Goal: Use online tool/utility: Utilize a website feature to perform a specific function

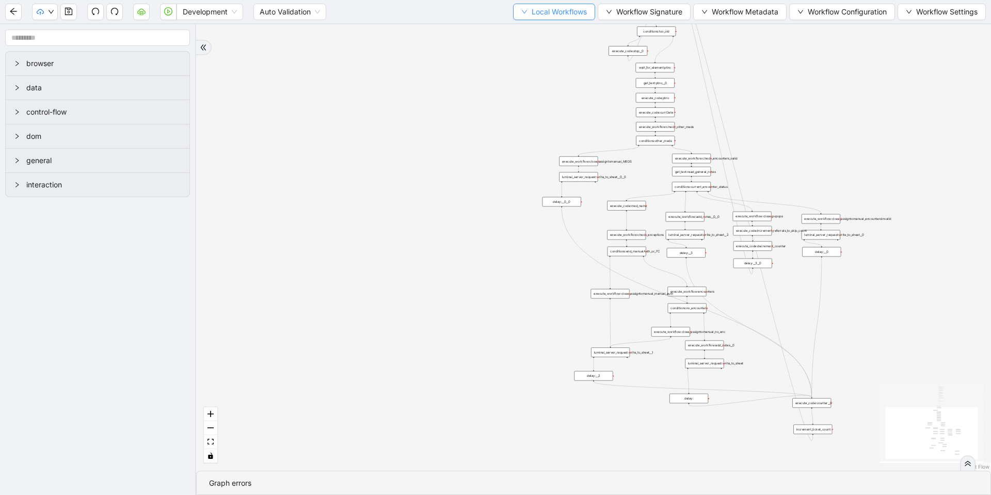
click at [532, 16] on span "Local Workflows" at bounding box center [559, 11] width 55 height 11
click at [552, 34] on span "Select" at bounding box center [549, 31] width 67 height 11
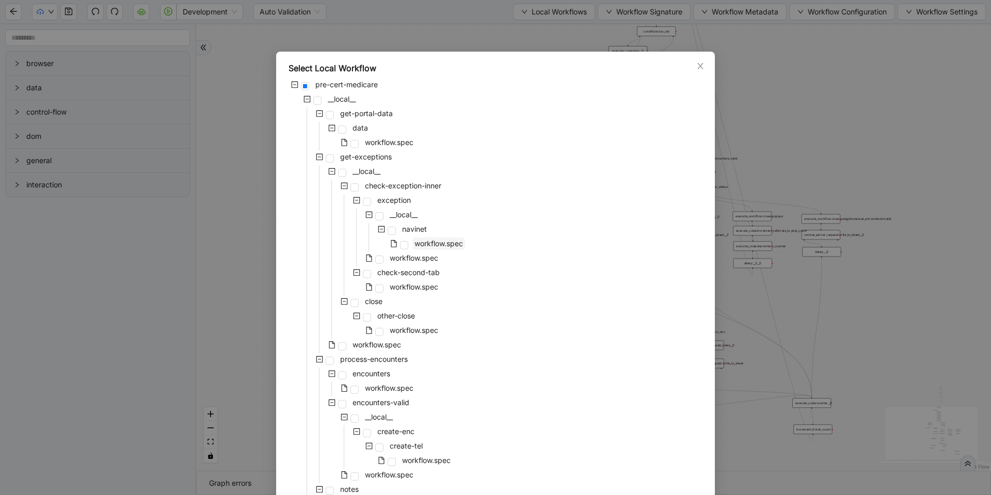
click at [423, 249] on span "workflow.spec" at bounding box center [438, 243] width 53 height 12
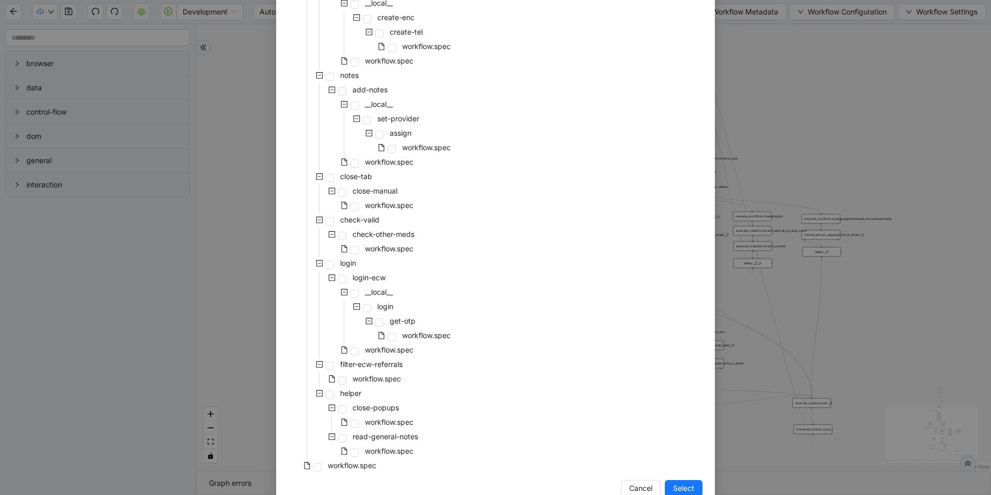
scroll to position [438, 0]
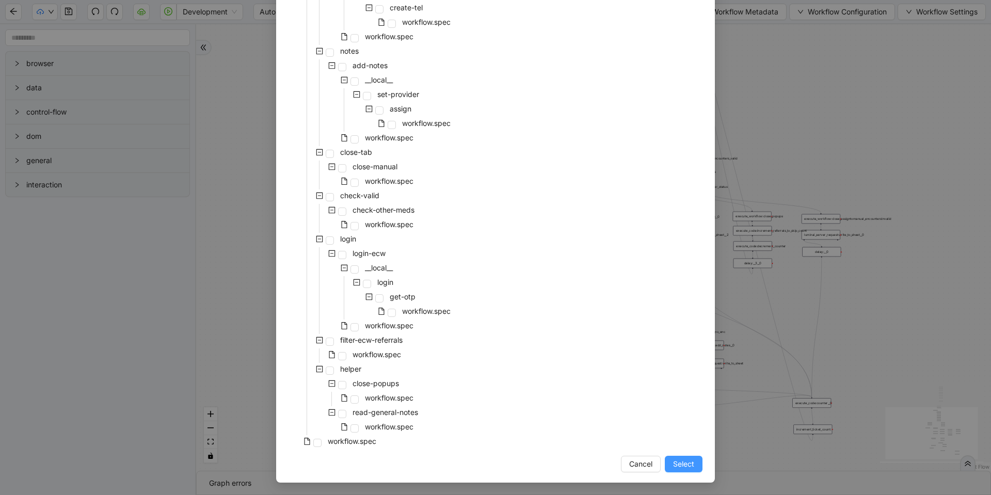
click at [678, 458] on button "Select" at bounding box center [684, 464] width 38 height 17
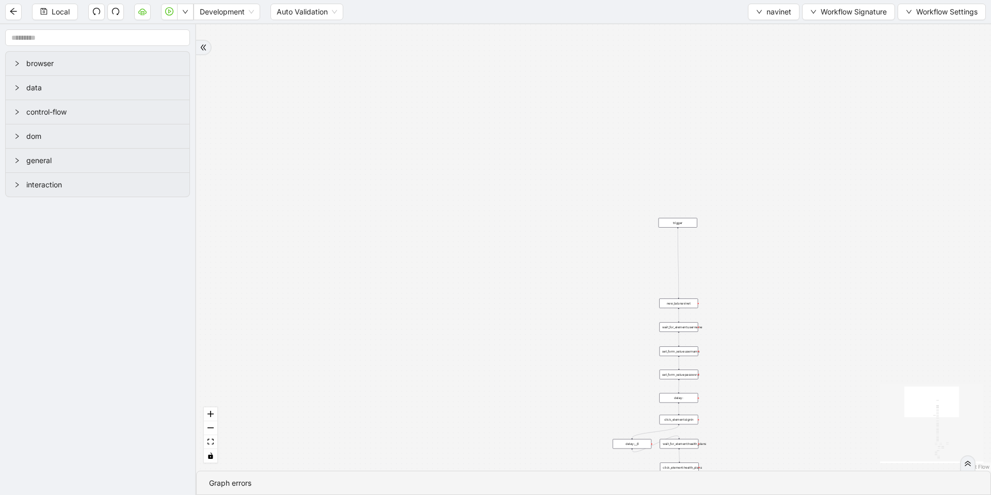
click at [698, 260] on div "is_inactive fallback fallback other_payer onError trigger set_form_value:userna…" at bounding box center [593, 247] width 795 height 447
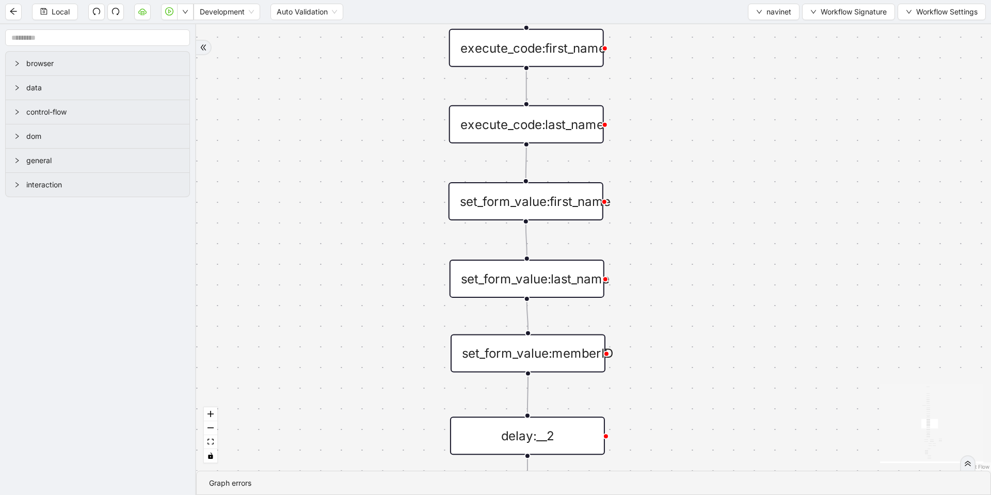
click at [548, 356] on div "set_form_value:memberID" at bounding box center [528, 353] width 155 height 38
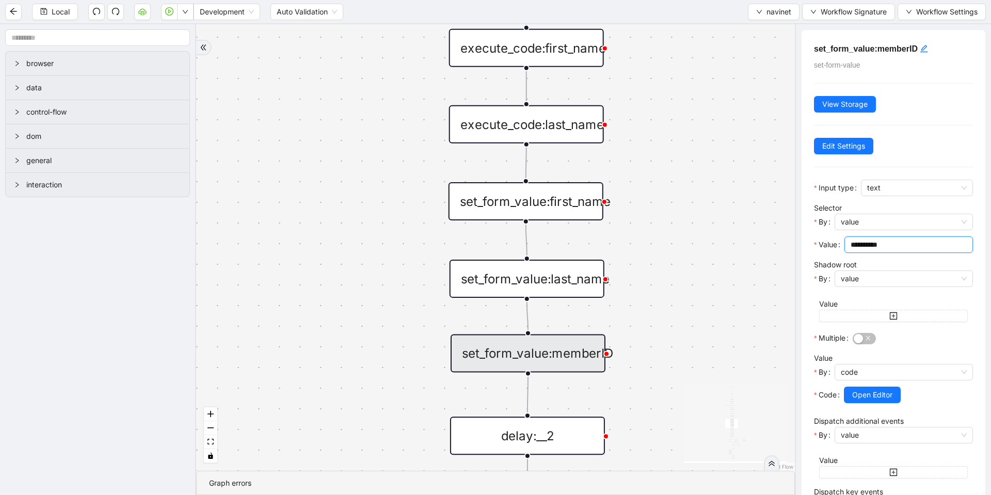
drag, startPoint x: 912, startPoint y: 250, endPoint x: 823, endPoint y: 240, distance: 89.9
click at [823, 240] on div "**********" at bounding box center [893, 247] width 159 height 23
click at [901, 390] on button "Open Editor" at bounding box center [872, 395] width 57 height 17
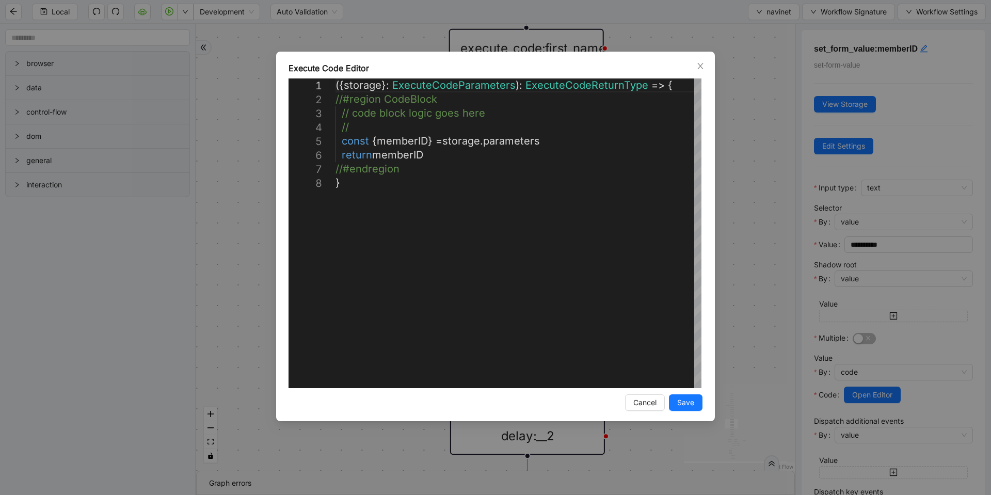
click at [752, 190] on div "**********" at bounding box center [495, 247] width 991 height 495
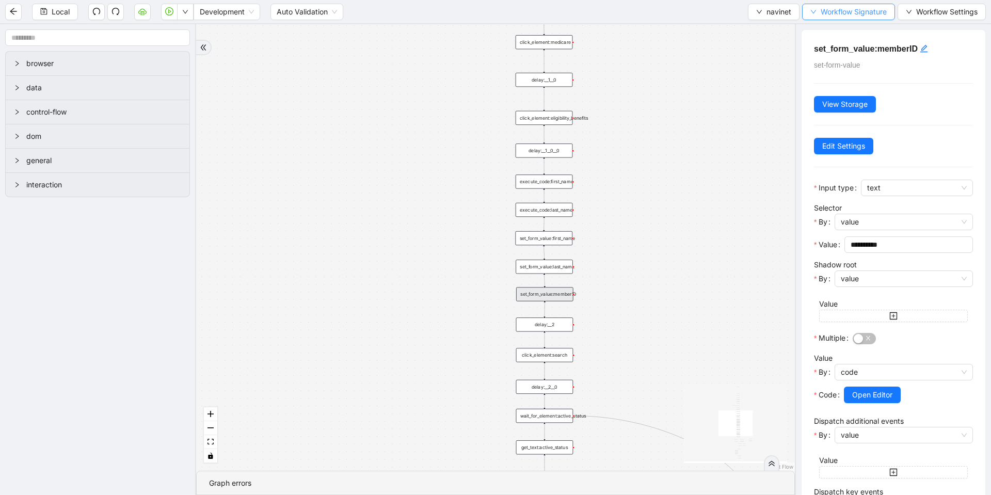
click at [829, 15] on span "Workflow Signature" at bounding box center [854, 11] width 66 height 11
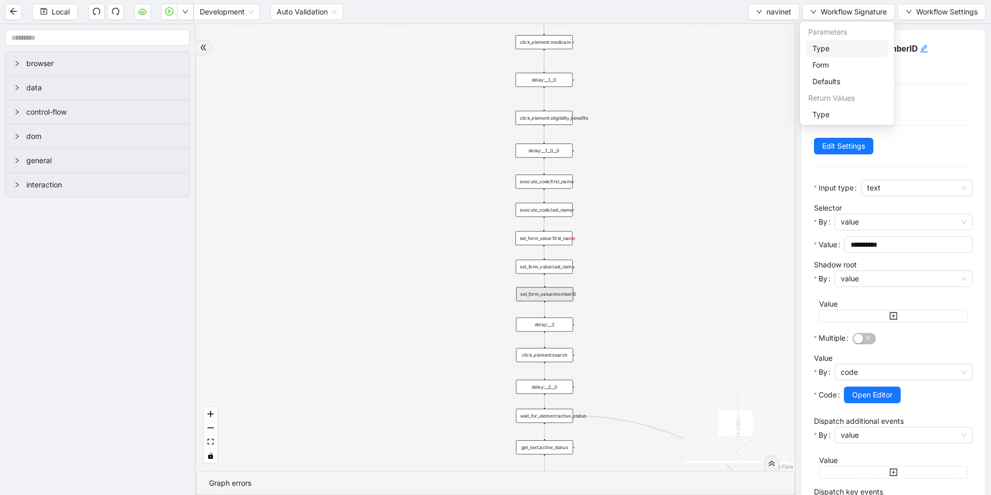
click at [818, 50] on span "Type" at bounding box center [846, 48] width 69 height 11
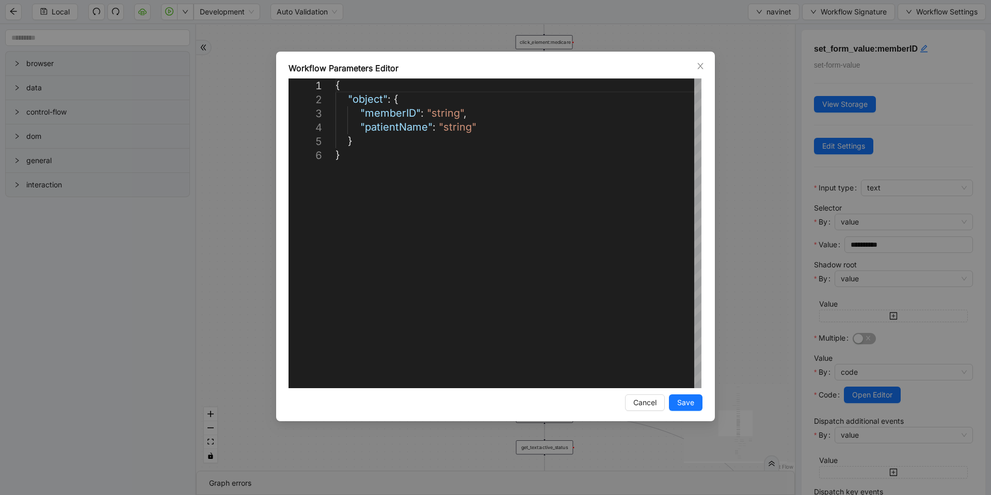
click at [599, 29] on div "**********" at bounding box center [495, 247] width 991 height 495
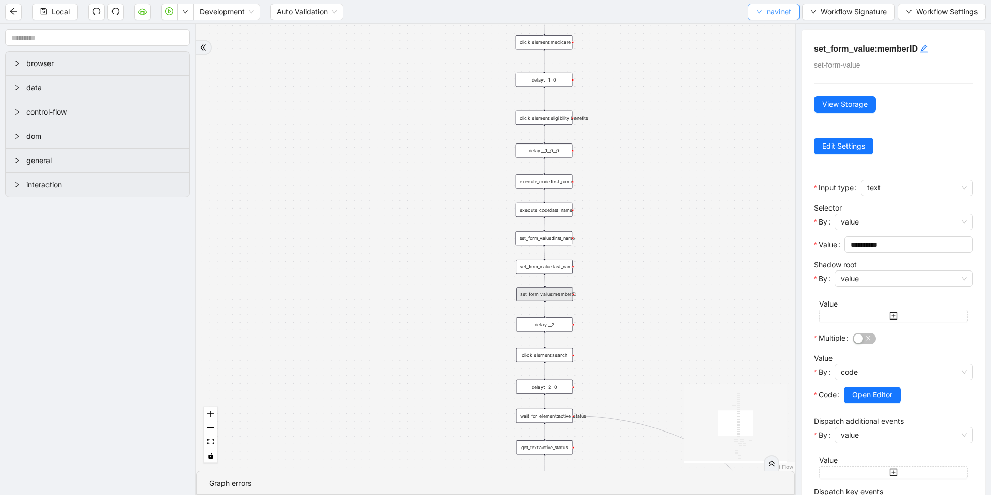
click at [767, 12] on span "navinet" at bounding box center [779, 11] width 25 height 11
click at [762, 30] on span "Select" at bounding box center [771, 31] width 35 height 11
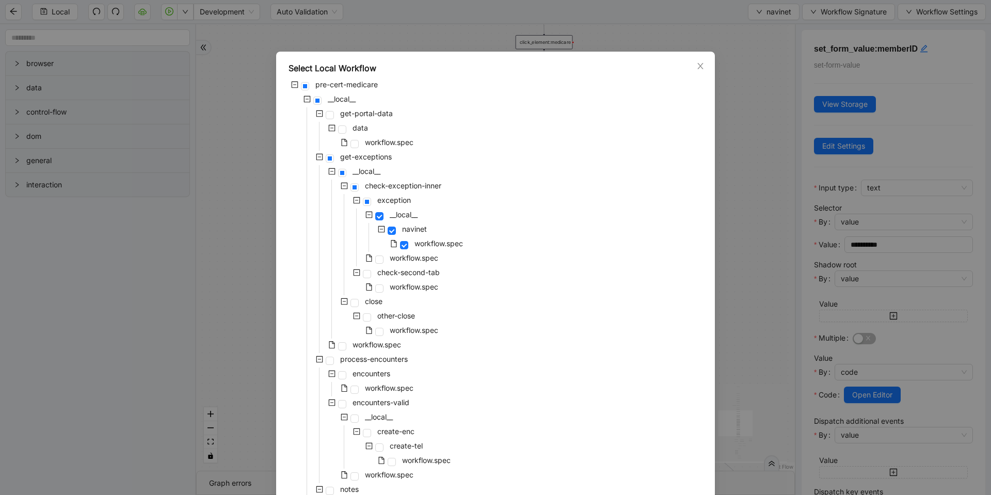
click at [367, 149] on div "workflow.spec" at bounding box center [352, 143] width 127 height 14
click at [373, 143] on span "workflow.spec" at bounding box center [389, 142] width 49 height 9
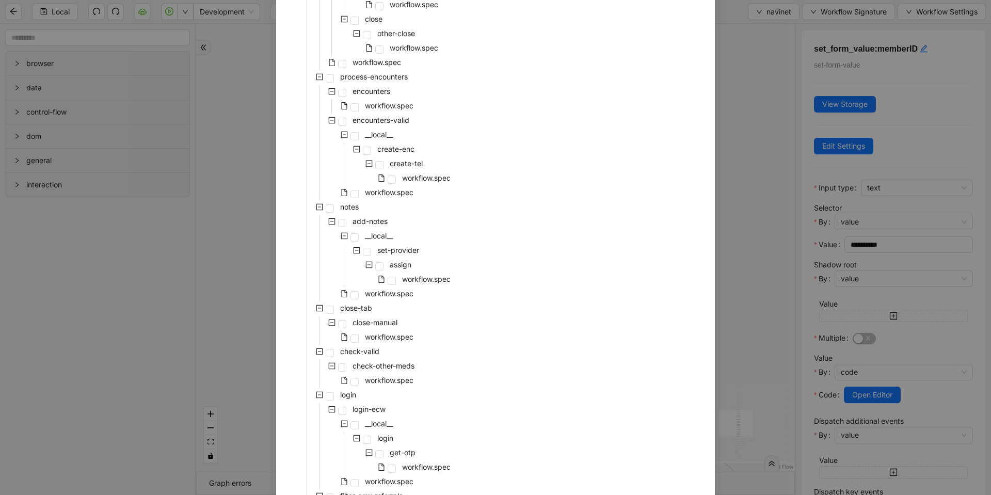
scroll to position [434, 0]
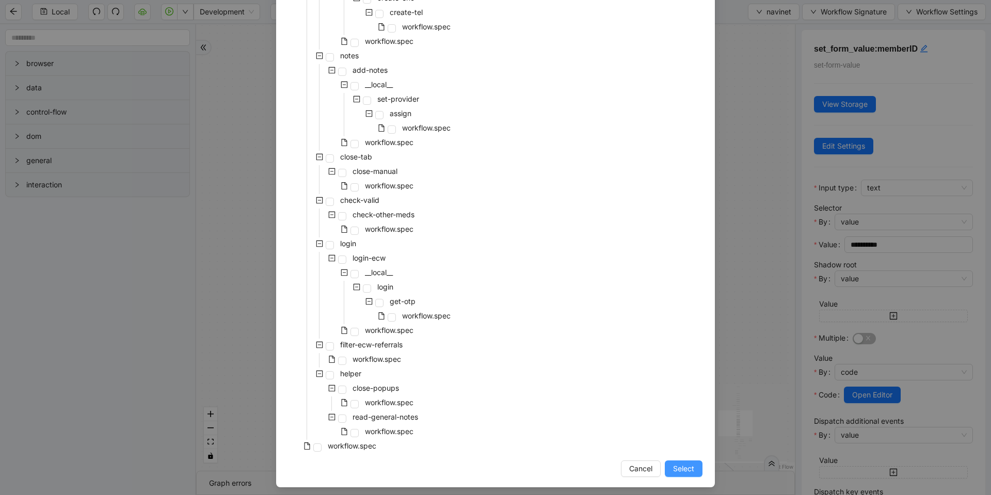
click at [685, 465] on span "Select" at bounding box center [683, 468] width 21 height 11
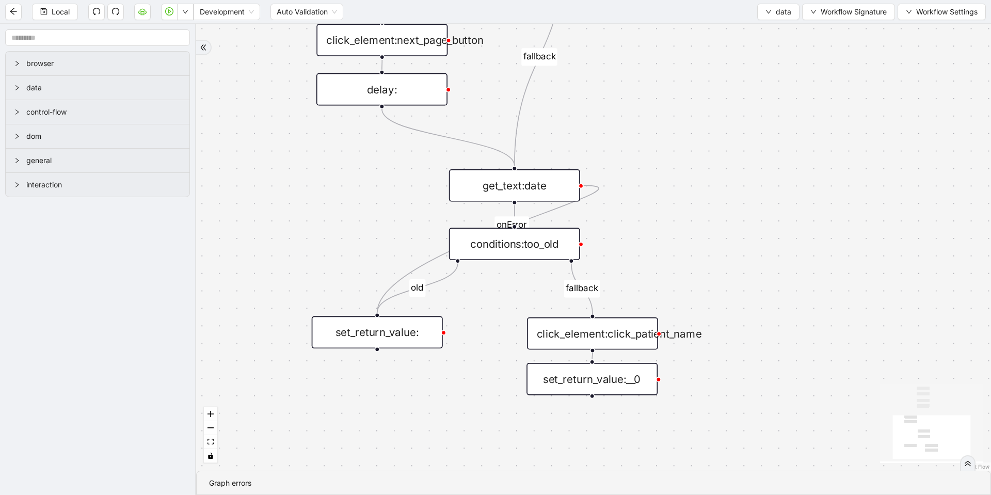
click at [573, 384] on div "set_return_value:__0" at bounding box center [592, 379] width 131 height 33
click at [560, 383] on div "set_return_value:__0" at bounding box center [592, 379] width 131 height 33
click at [562, 381] on div "set_return_value:__0" at bounding box center [592, 379] width 131 height 33
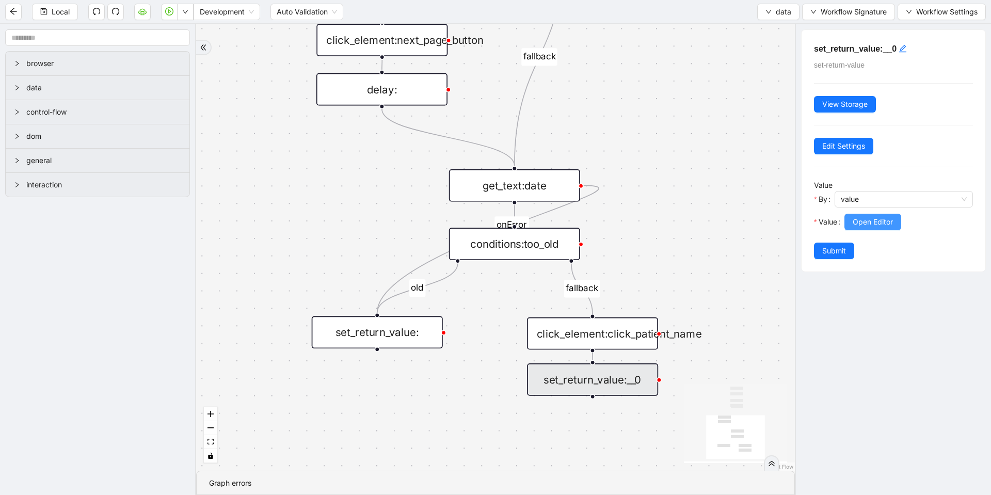
click at [884, 226] on span "Open Editor" at bounding box center [873, 221] width 40 height 11
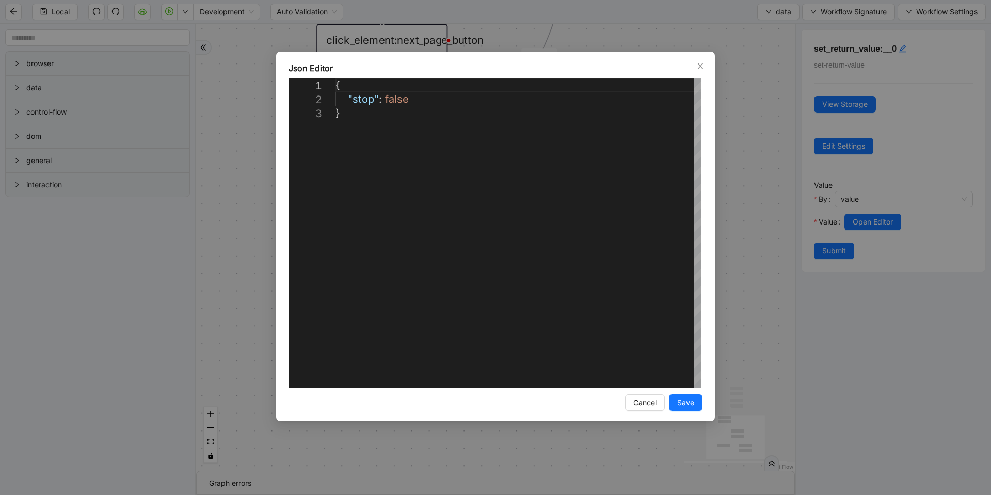
click at [726, 208] on div "**********" at bounding box center [495, 247] width 991 height 495
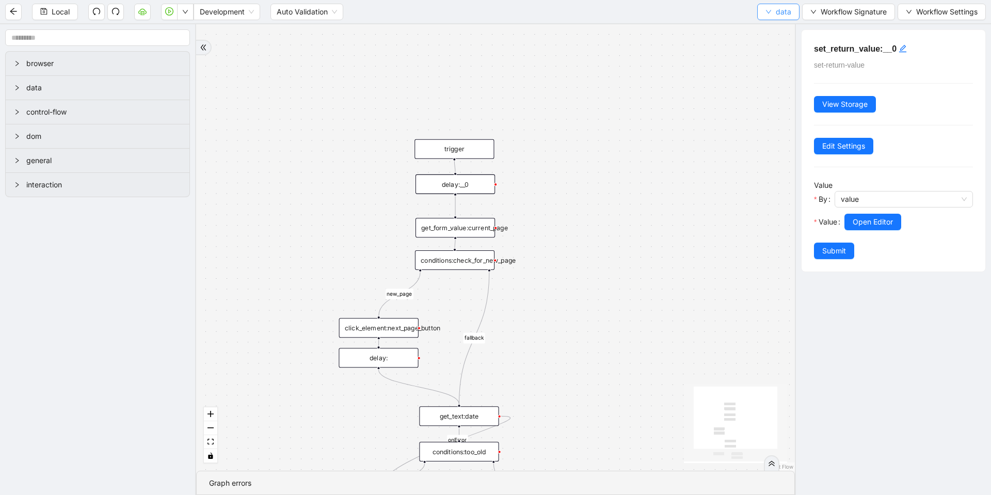
click at [778, 16] on span "data" at bounding box center [783, 11] width 15 height 11
click at [772, 27] on span "Select" at bounding box center [777, 31] width 27 height 11
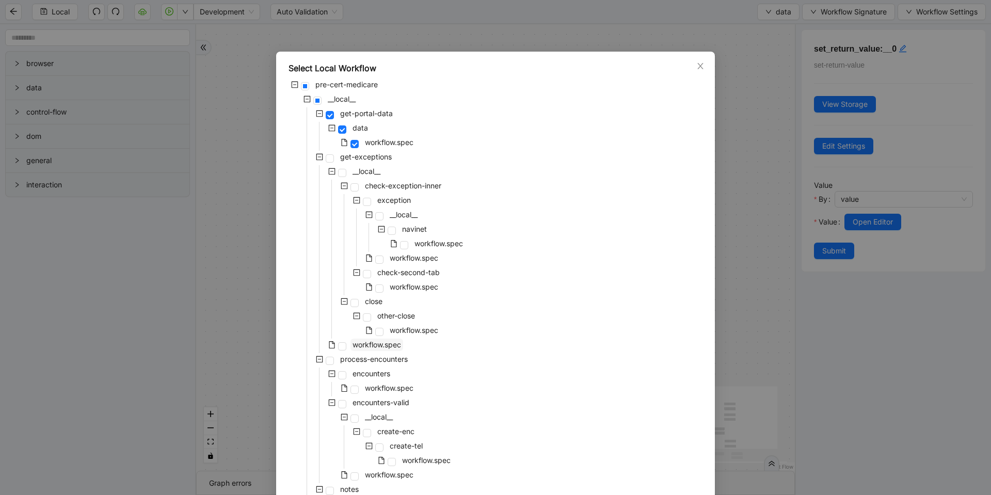
click at [390, 343] on span "workflow.spec" at bounding box center [377, 344] width 49 height 9
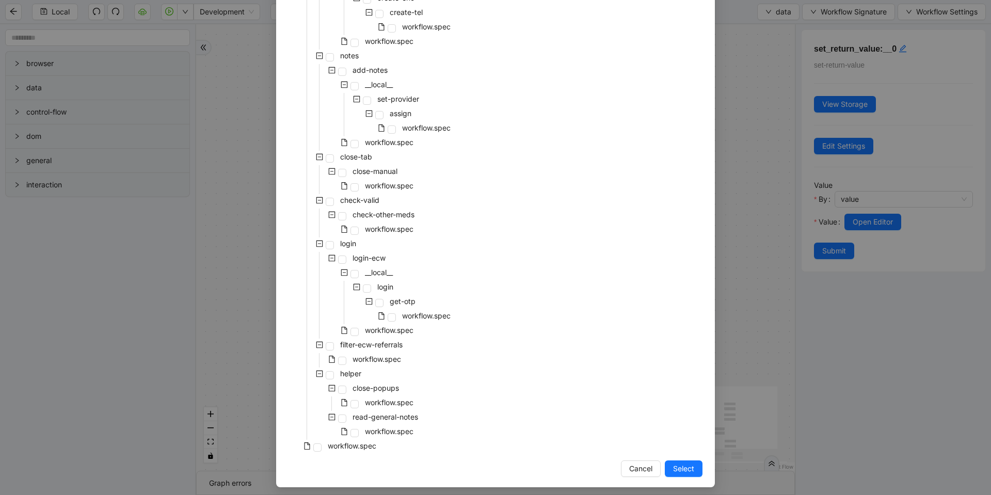
scroll to position [438, 0]
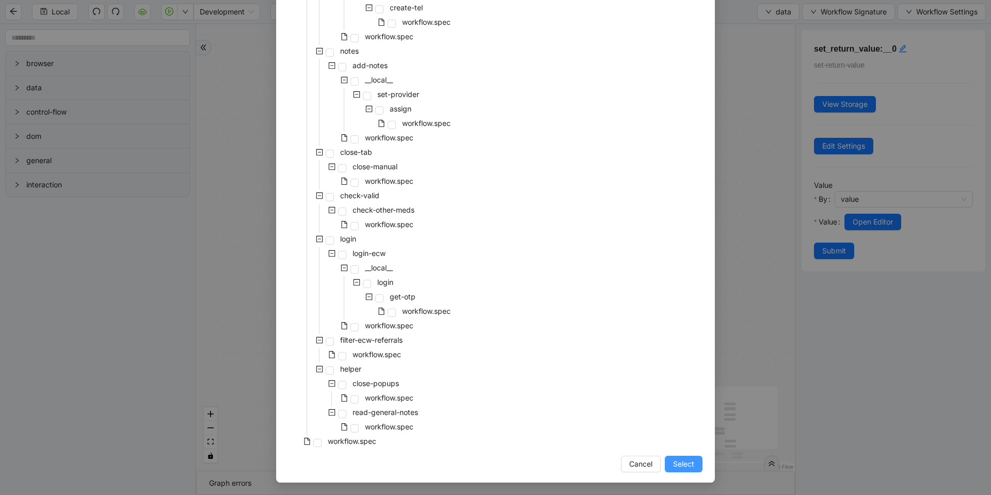
click at [673, 466] on span "Select" at bounding box center [683, 463] width 21 height 11
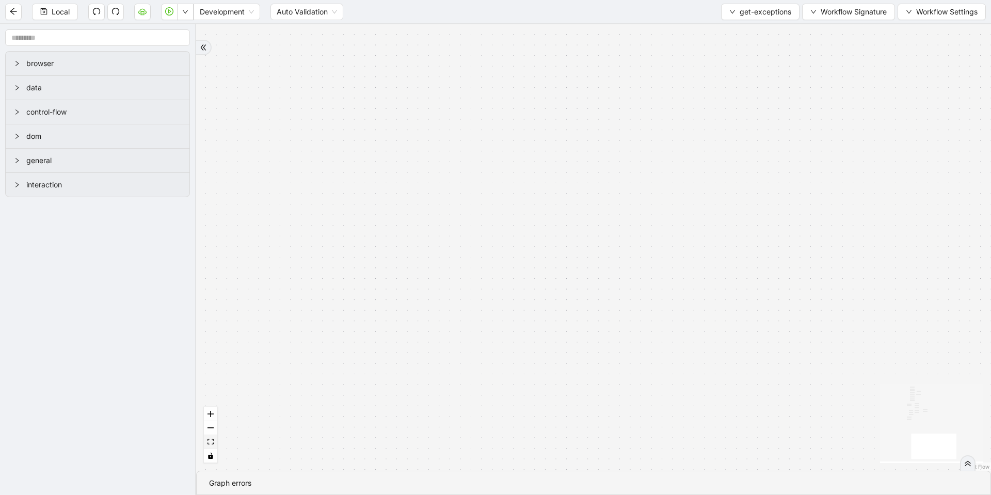
click at [214, 442] on button "fit view" at bounding box center [210, 442] width 13 height 14
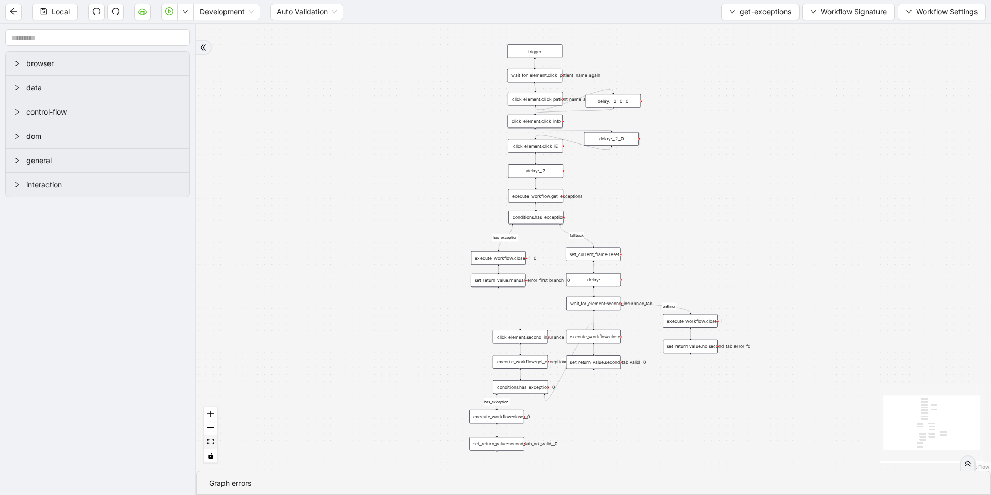
click at [210, 443] on icon "fit view" at bounding box center [211, 442] width 6 height 6
click at [855, 14] on span "Workflow Signature" at bounding box center [854, 11] width 66 height 11
click at [823, 52] on span "Type" at bounding box center [846, 48] width 69 height 11
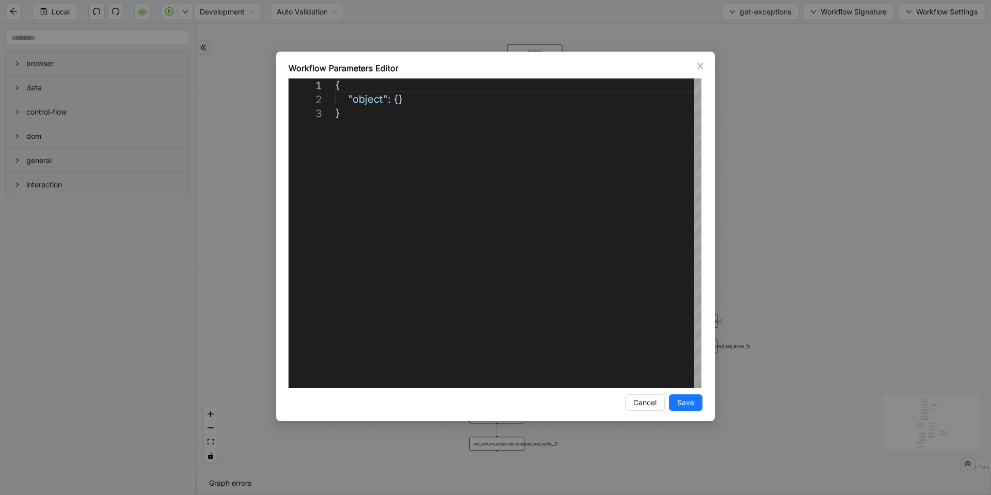
click at [755, 15] on div "**********" at bounding box center [495, 247] width 991 height 495
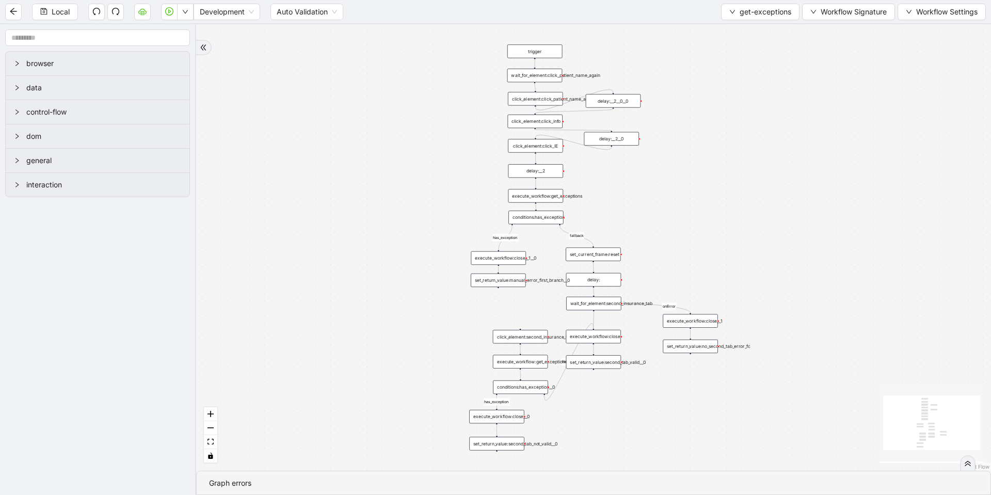
click at [755, 15] on span "get-exceptions" at bounding box center [766, 11] width 52 height 11
click at [740, 24] on li "Select" at bounding box center [758, 32] width 74 height 17
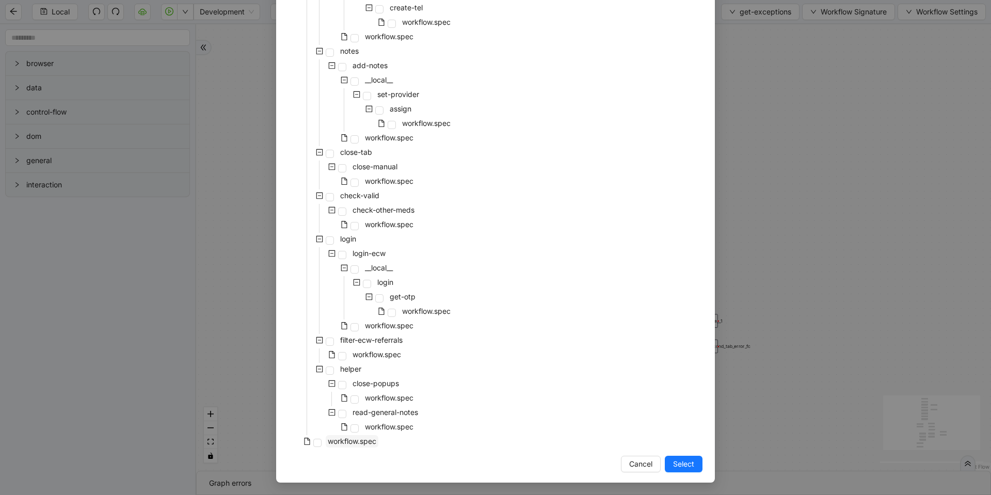
click at [357, 437] on span "workflow.spec" at bounding box center [352, 441] width 49 height 9
click at [675, 468] on span "Select" at bounding box center [683, 463] width 21 height 11
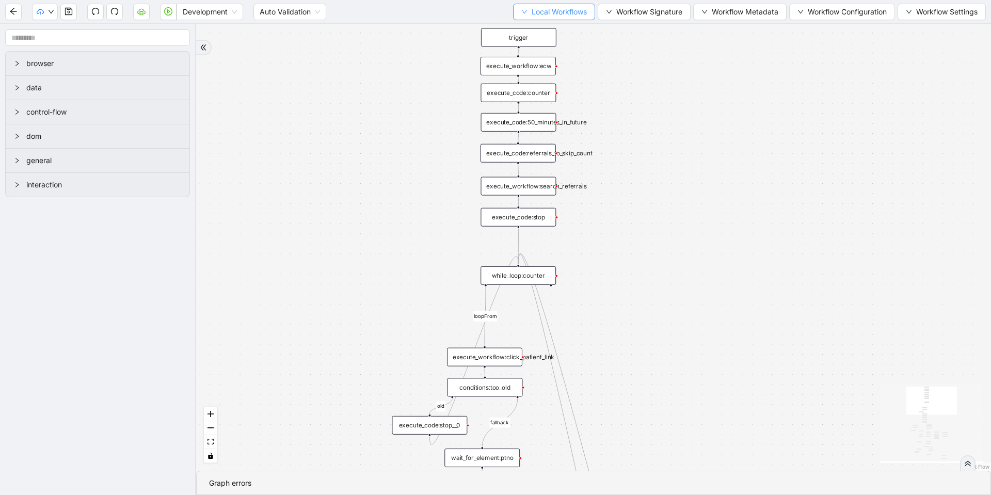
click at [553, 15] on span "Local Workflows" at bounding box center [559, 11] width 55 height 11
click at [546, 37] on span "Select" at bounding box center [549, 31] width 67 height 11
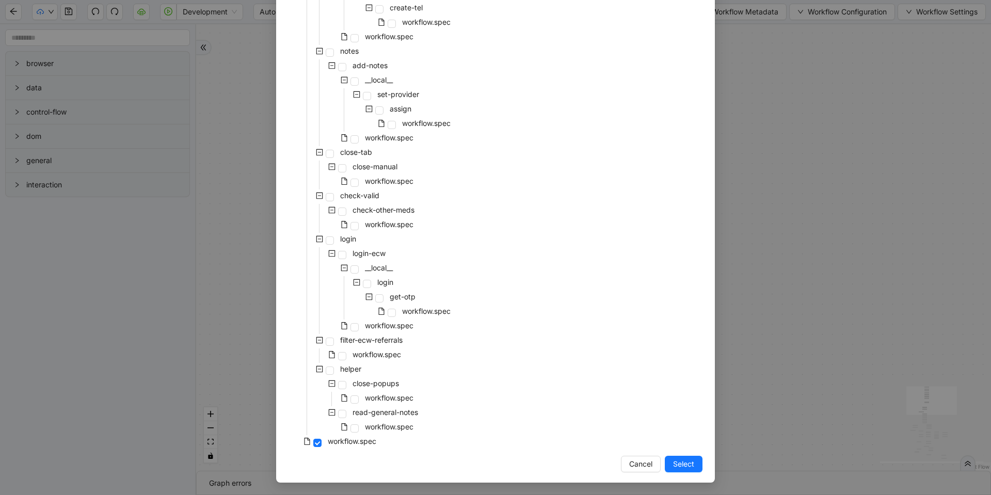
click at [921, 231] on div "Select Local Workflow pre-cert-medicare __local__ get-portal-data data workflow…" at bounding box center [495, 247] width 991 height 495
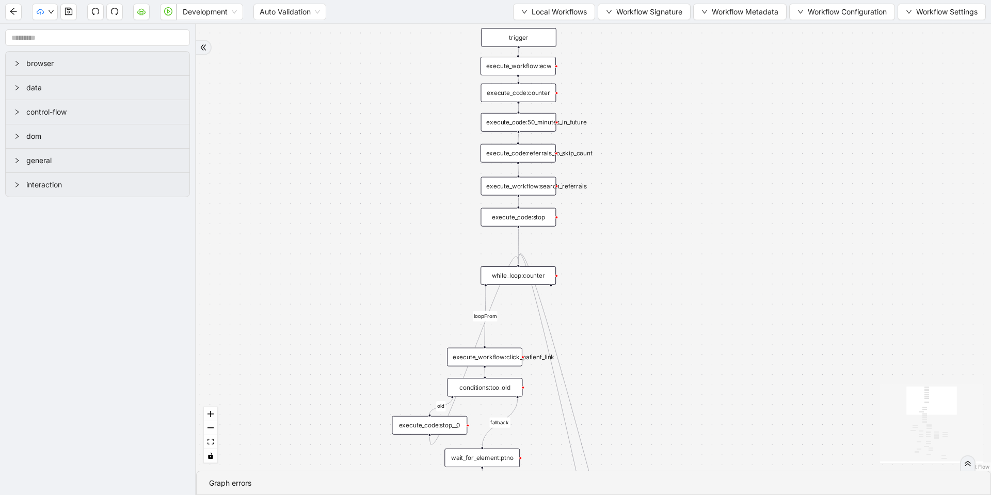
click at [537, 67] on div "execute_workflow:ecw" at bounding box center [518, 66] width 75 height 19
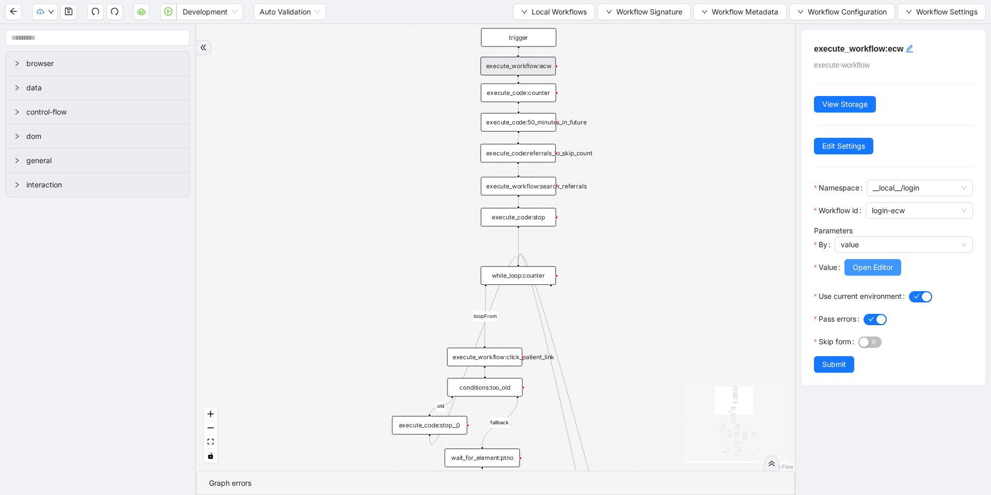
click at [857, 271] on span "Open Editor" at bounding box center [873, 267] width 40 height 11
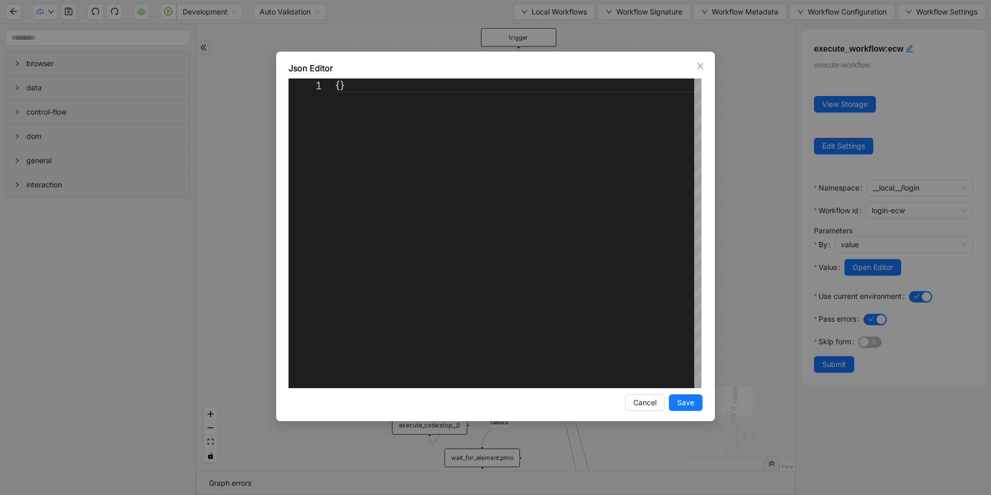
click at [738, 195] on div "Json Editor 1 {} ** Enter to Rename, Shift+Enter to Preview Cancel Save" at bounding box center [495, 247] width 991 height 495
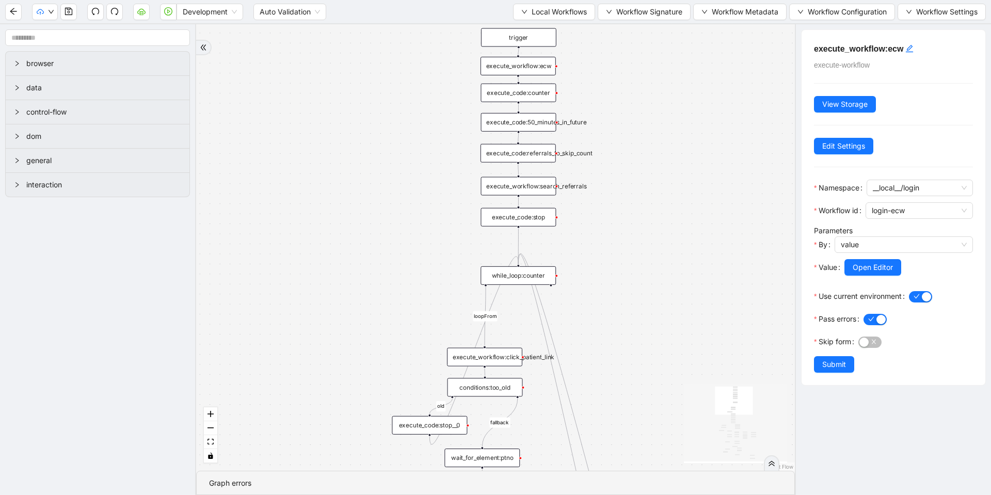
click at [528, 188] on div "execute_workflow:search_referrals" at bounding box center [518, 186] width 75 height 19
click at [854, 264] on span "Open Editor" at bounding box center [873, 267] width 40 height 11
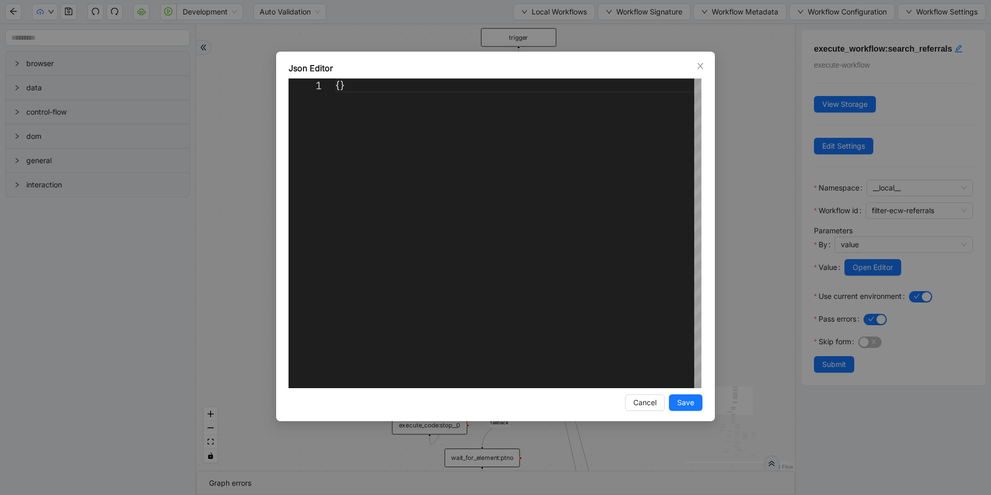
click at [750, 193] on div "Json Editor 1 {} ** Enter to Rename, Shift+Enter to Preview Cancel Save" at bounding box center [495, 247] width 991 height 495
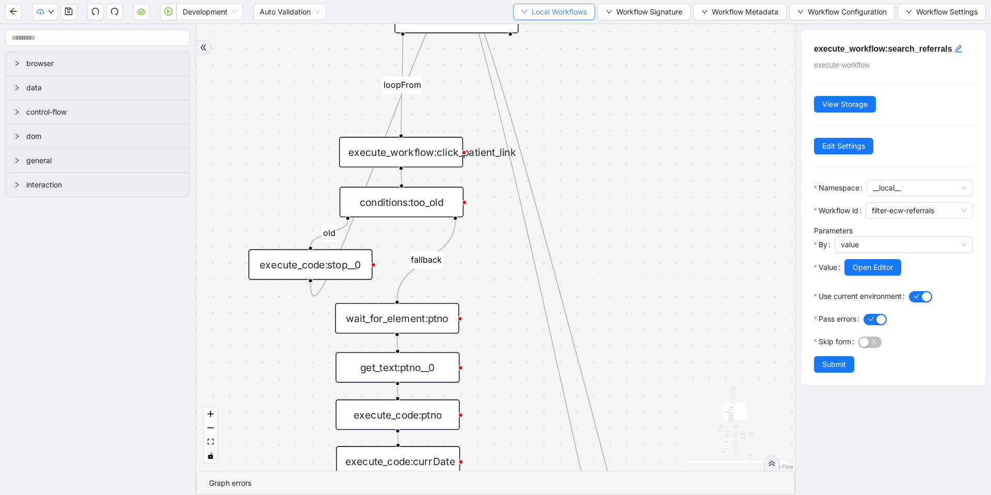
click at [554, 10] on span "Local Workflows" at bounding box center [559, 11] width 55 height 11
click at [541, 32] on span "Select" at bounding box center [549, 31] width 67 height 11
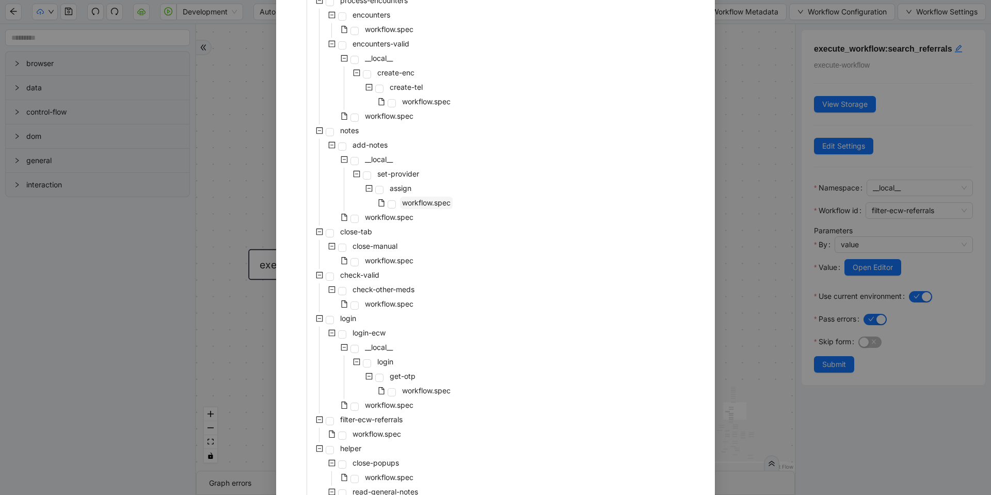
scroll to position [434, 0]
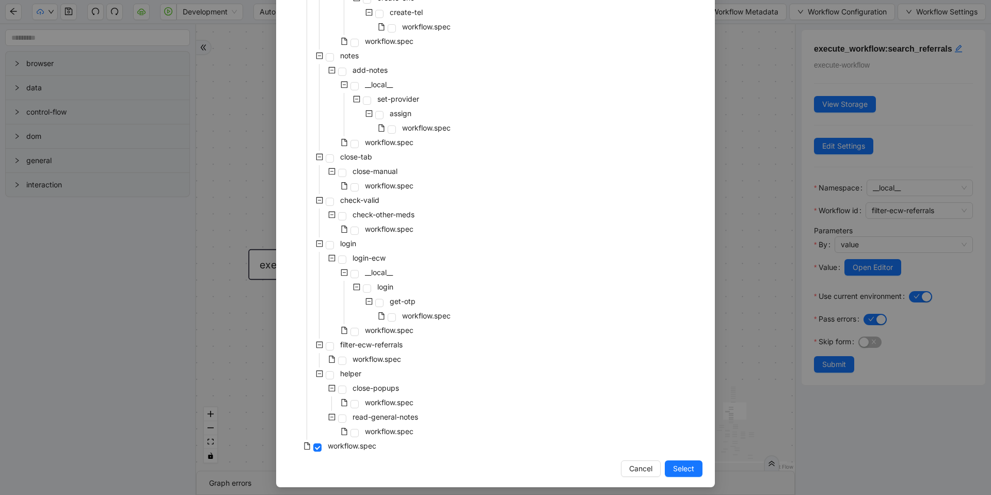
click at [734, 144] on div "Select Local Workflow pre-cert-medicare __local__ get-portal-data data workflow…" at bounding box center [495, 247] width 991 height 495
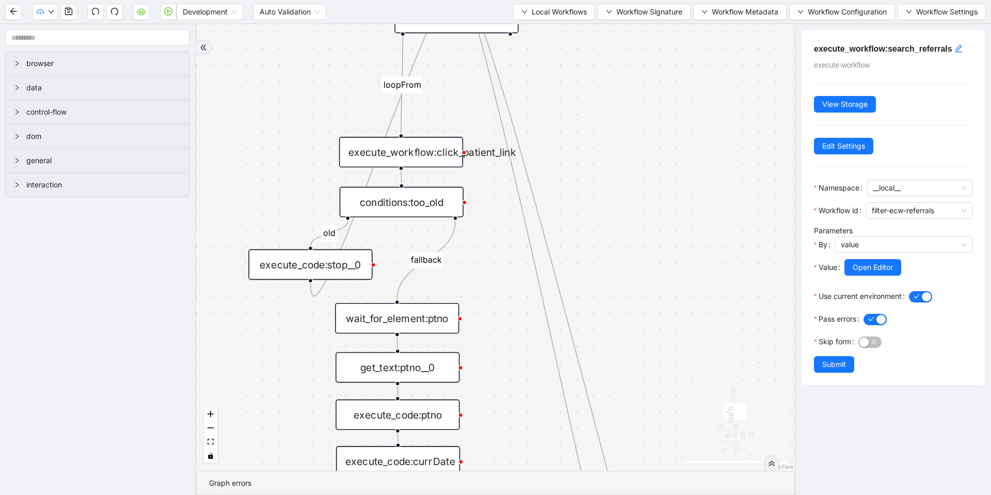
click at [420, 155] on div "execute_workflow:click_patient_link" at bounding box center [401, 152] width 124 height 30
click at [419, 148] on div "execute_workflow:click_patient_link" at bounding box center [401, 152] width 124 height 30
click at [547, 7] on span "Local Workflows" at bounding box center [559, 11] width 55 height 11
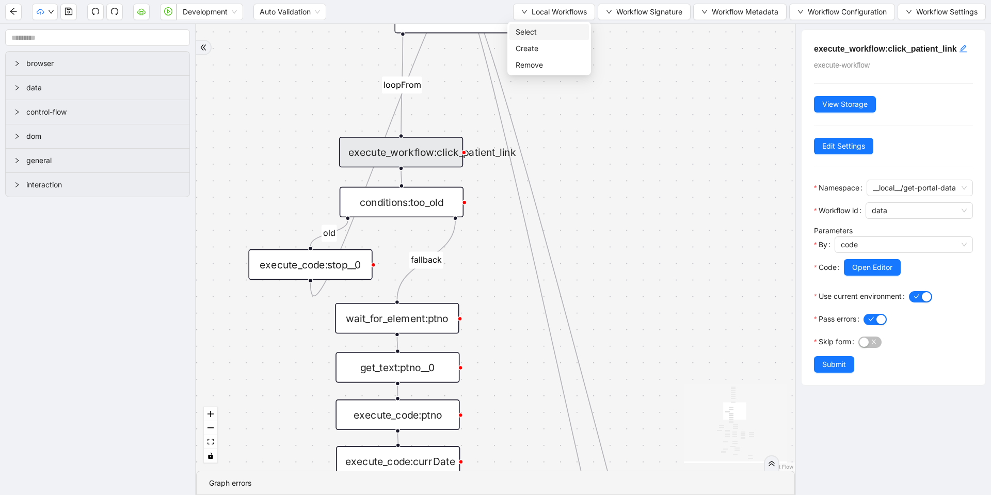
click at [535, 30] on span "Select" at bounding box center [549, 31] width 67 height 11
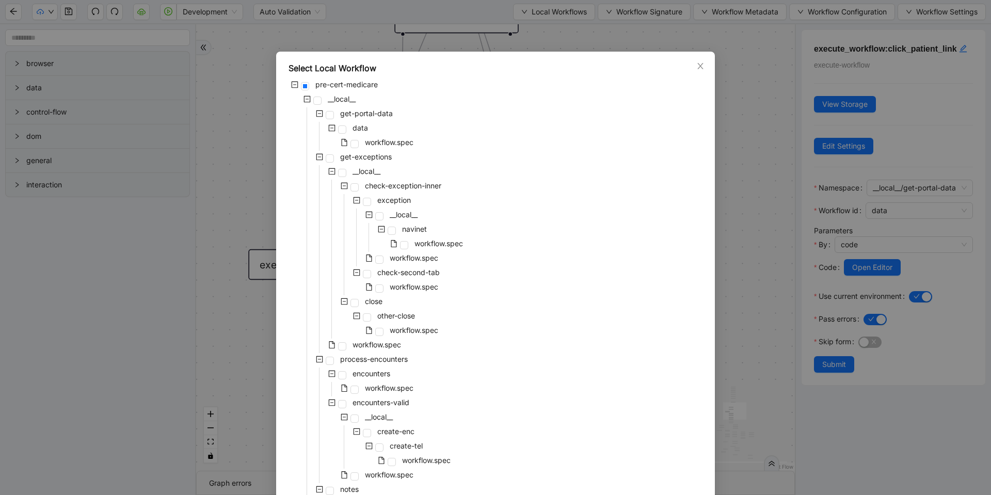
click at [761, 144] on div "Select Local Workflow pre-cert-medicare __local__ get-portal-data data workflow…" at bounding box center [495, 247] width 991 height 495
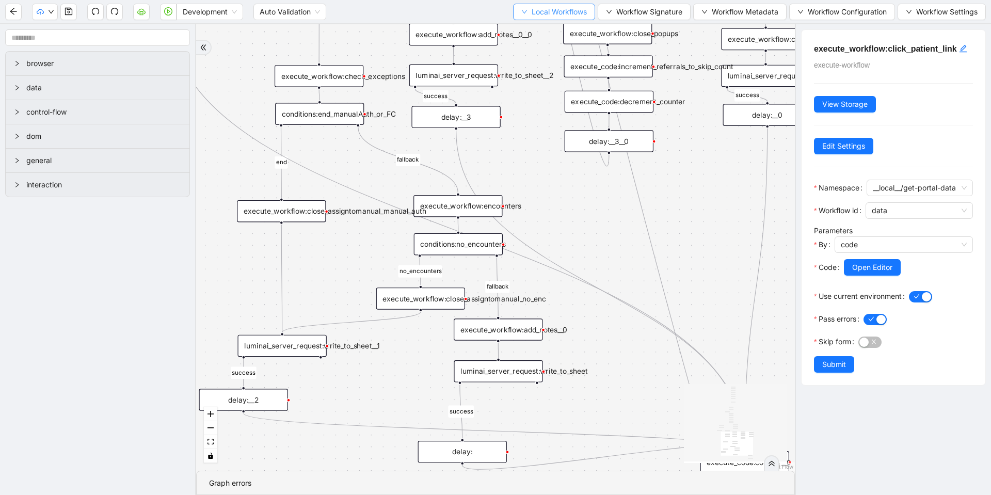
click at [553, 17] on span "Local Workflows" at bounding box center [559, 11] width 55 height 11
click at [544, 27] on span "Select" at bounding box center [549, 31] width 67 height 11
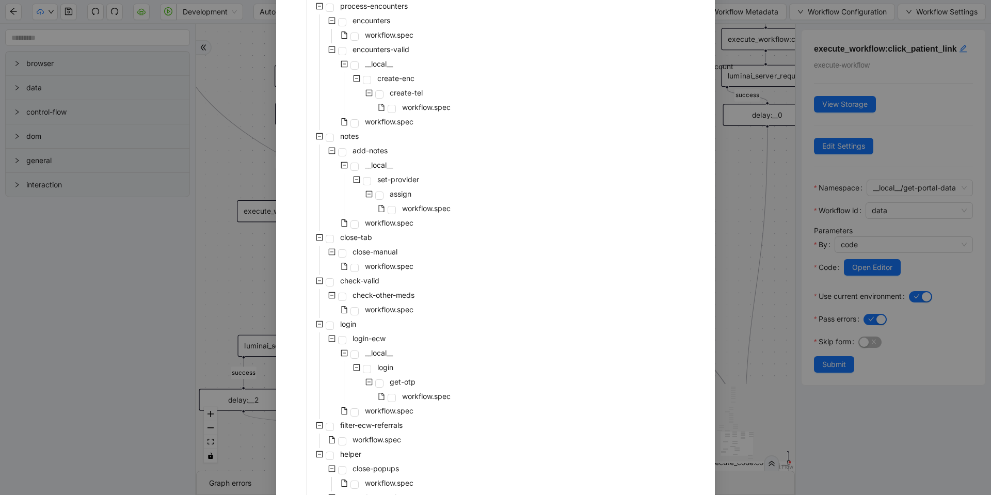
scroll to position [372, 0]
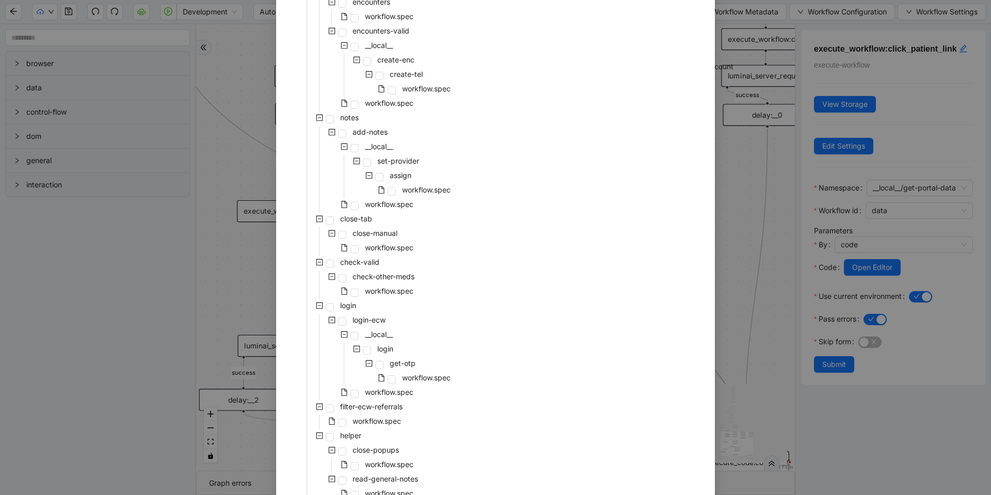
click at [245, 94] on div "Select Local Workflow pre-cert-medicare __local__ get-portal-data data workflow…" at bounding box center [495, 247] width 991 height 495
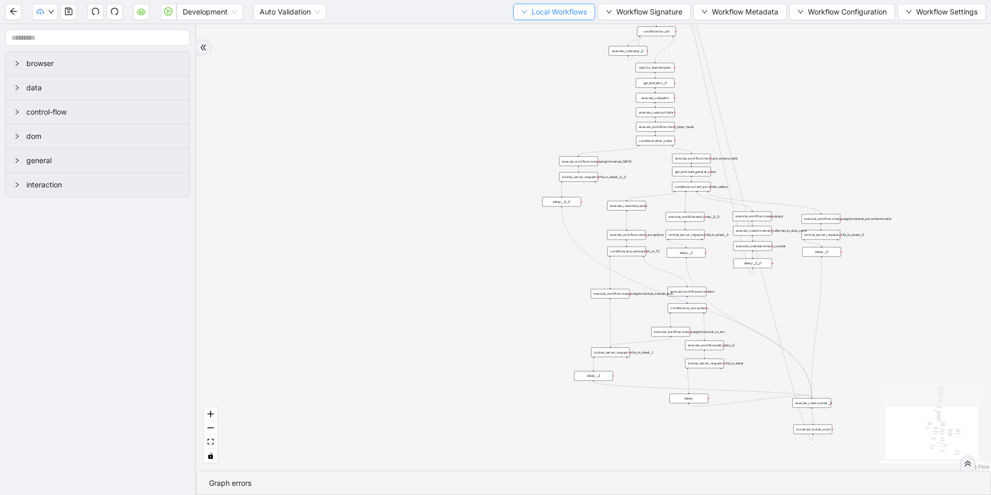
click at [559, 17] on span "Local Workflows" at bounding box center [559, 11] width 55 height 11
click at [528, 28] on span "Select" at bounding box center [549, 31] width 67 height 11
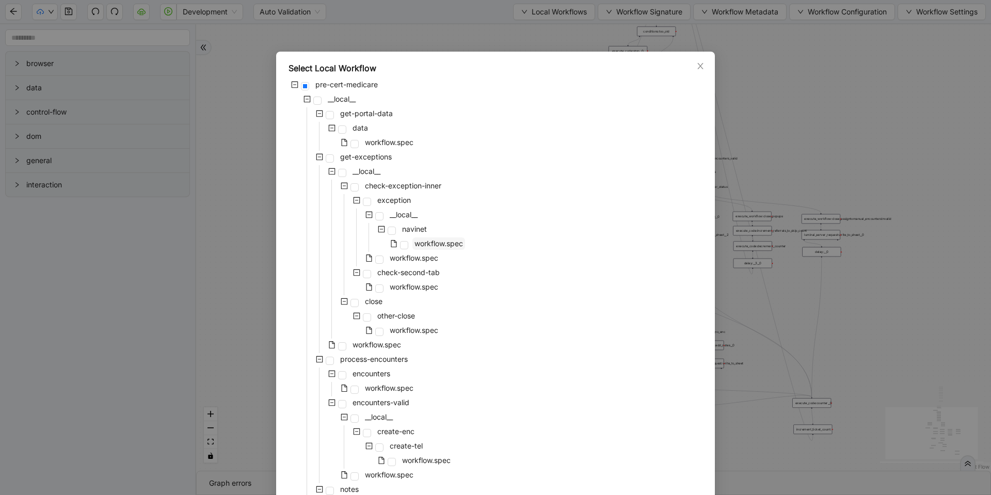
click at [424, 247] on span "workflow.spec" at bounding box center [439, 243] width 49 height 9
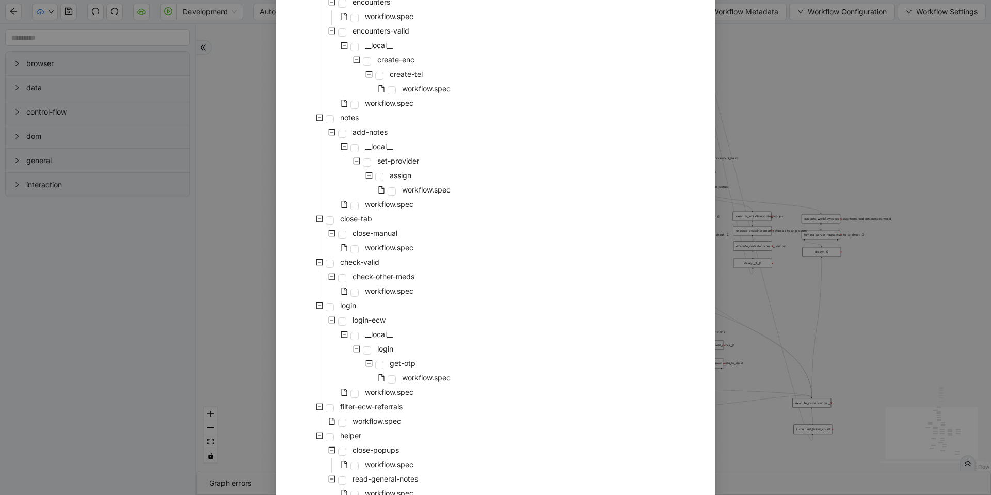
scroll to position [438, 0]
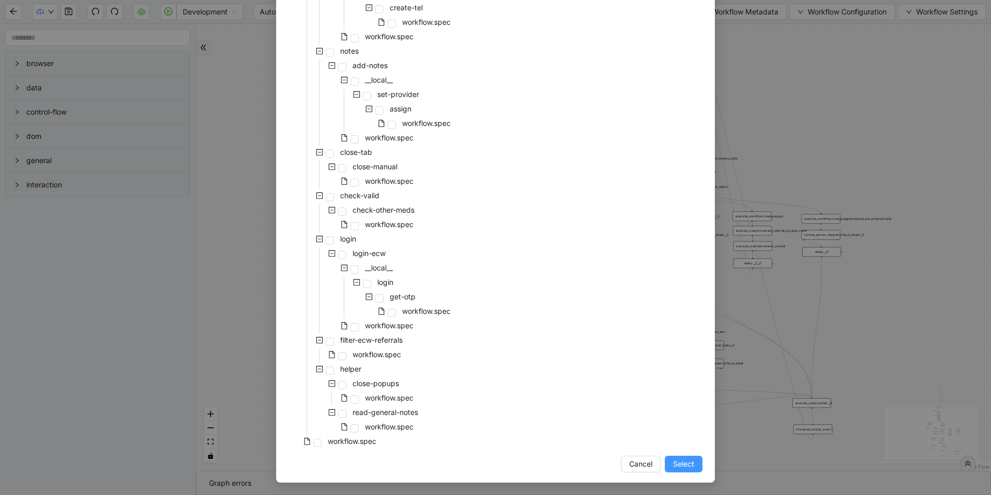
click at [682, 467] on span "Select" at bounding box center [683, 463] width 21 height 11
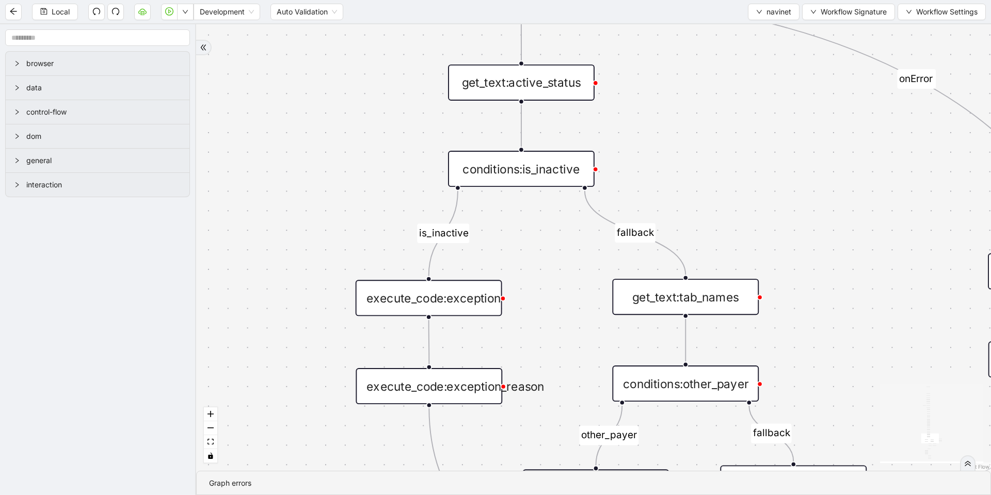
click at [519, 178] on div "conditions:is_inactive" at bounding box center [521, 169] width 147 height 36
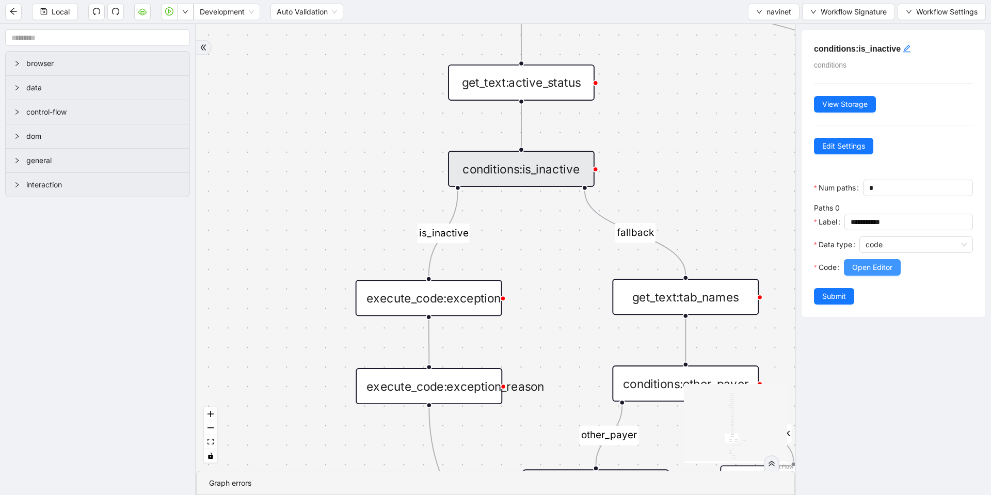
click at [862, 276] on button "Open Editor" at bounding box center [872, 267] width 57 height 17
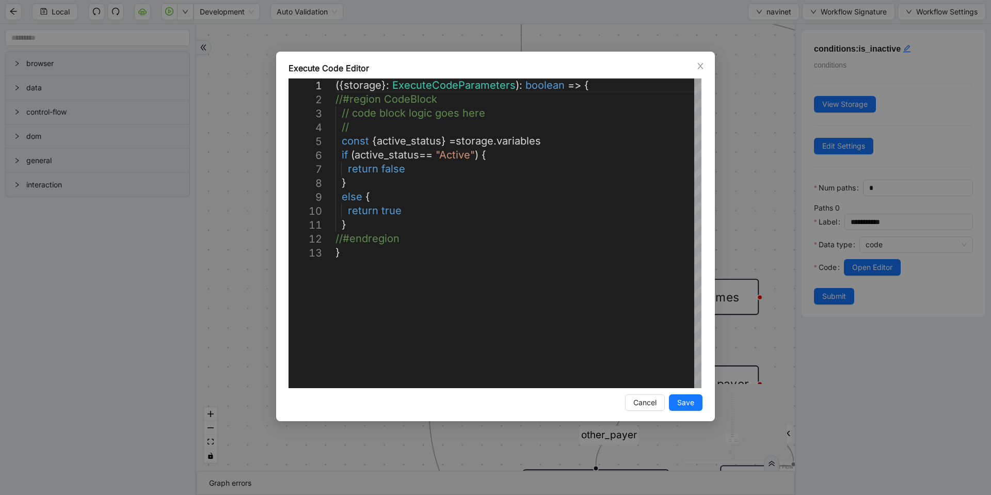
click at [741, 200] on div "**********" at bounding box center [495, 247] width 991 height 495
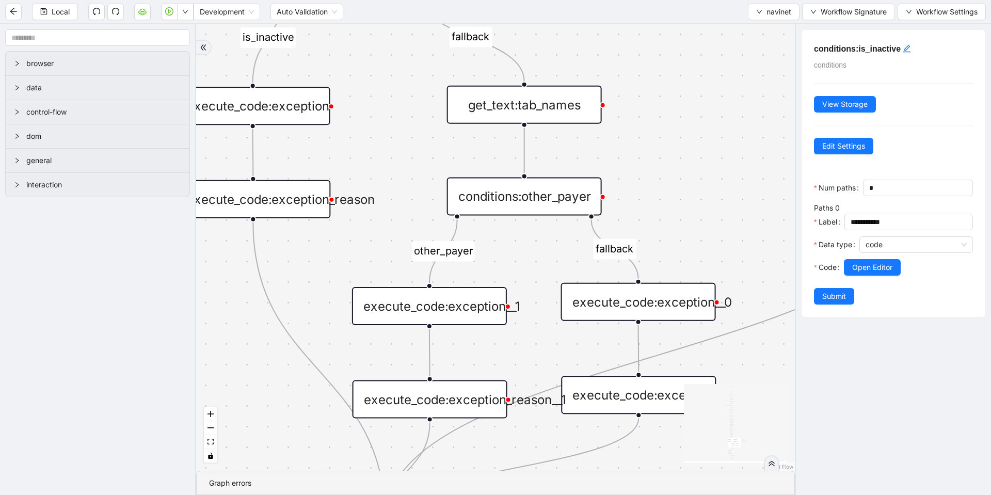
click at [537, 201] on div "conditions:other_payer" at bounding box center [524, 196] width 155 height 38
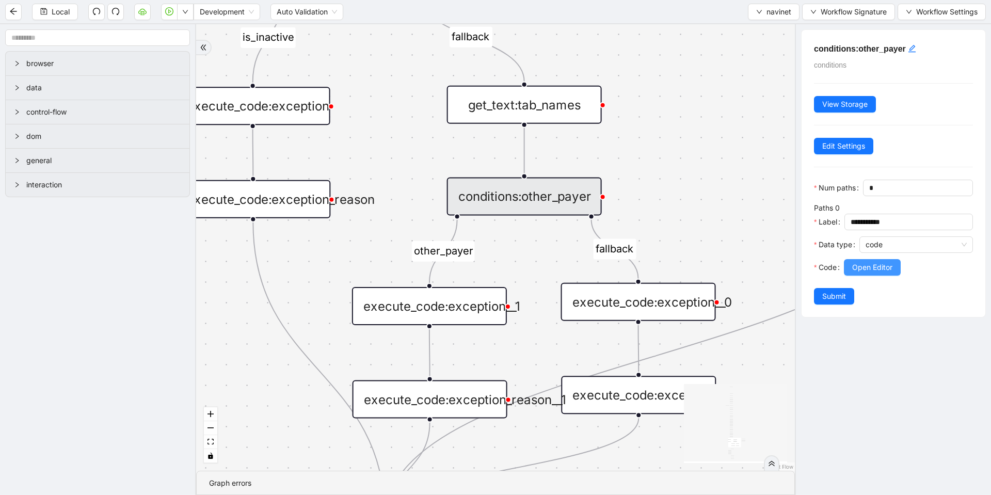
click at [893, 273] on span "Open Editor" at bounding box center [872, 267] width 40 height 11
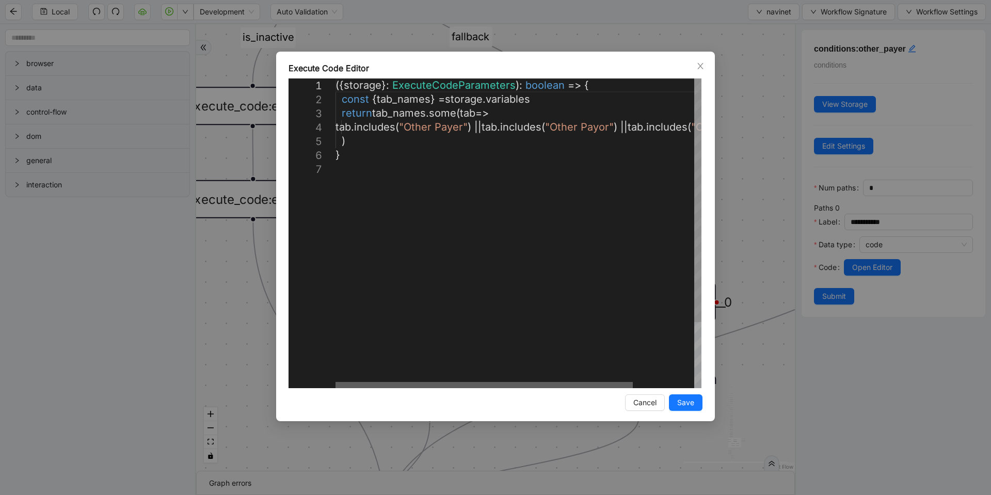
click at [361, 382] on div at bounding box center [484, 385] width 297 height 6
click at [769, 196] on div "**********" at bounding box center [495, 247] width 991 height 495
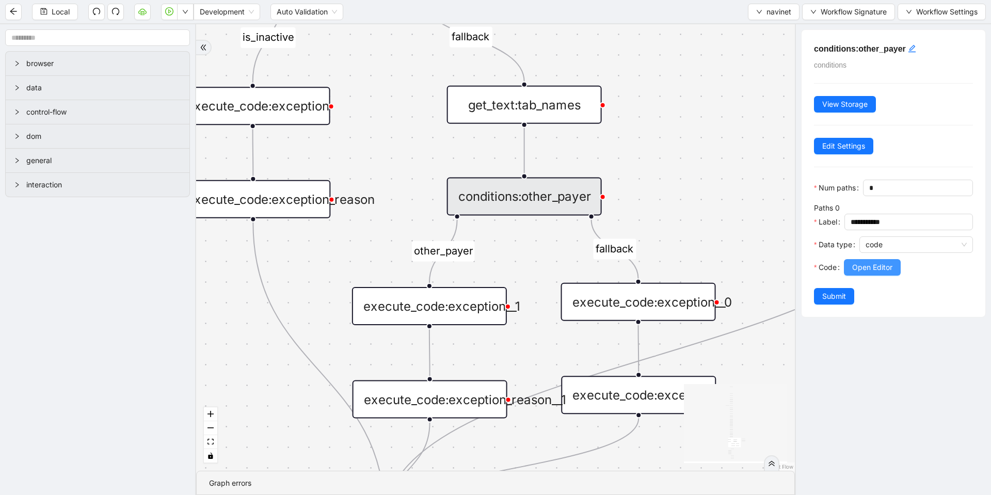
click at [874, 273] on span "Open Editor" at bounding box center [872, 267] width 40 height 11
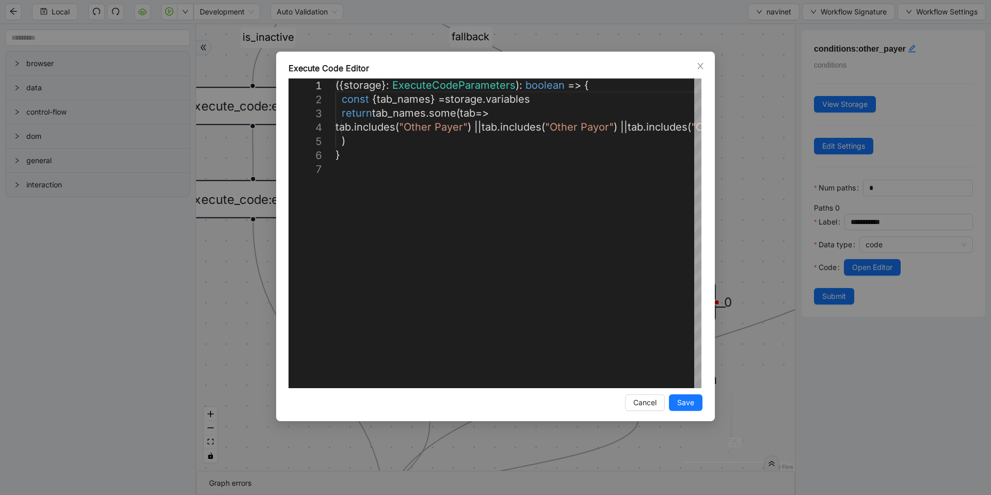
click at [753, 178] on div "**********" at bounding box center [495, 247] width 991 height 495
